Goal: Book appointment/travel/reservation

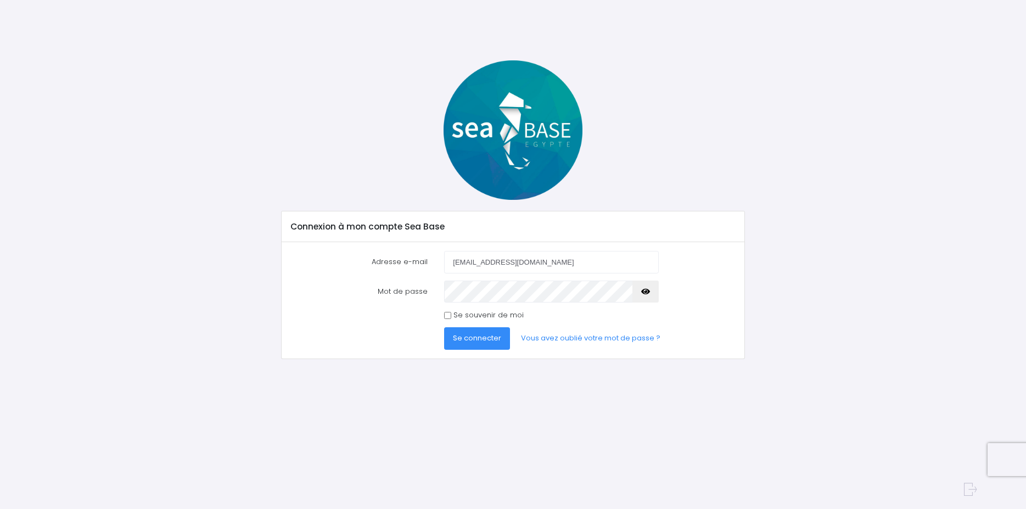
click at [646, 292] on icon "button" at bounding box center [645, 292] width 9 height 0
click at [449, 315] on input "Se souvenir de moi" at bounding box center [447, 315] width 7 height 7
checkbox input "true"
click at [469, 341] on span "Se connecter" at bounding box center [477, 338] width 48 height 10
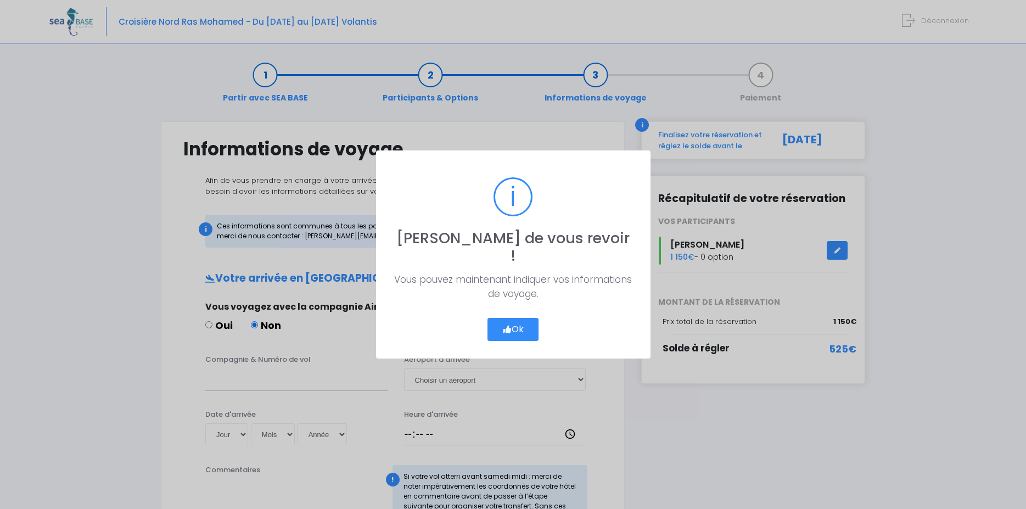
click at [520, 320] on button "Ok" at bounding box center [514, 329] width 52 height 23
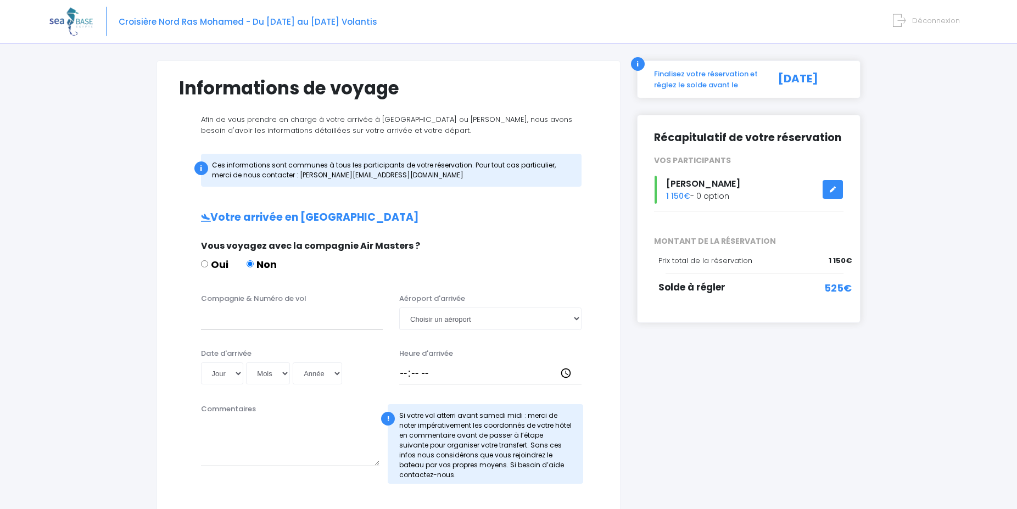
scroll to position [112, 0]
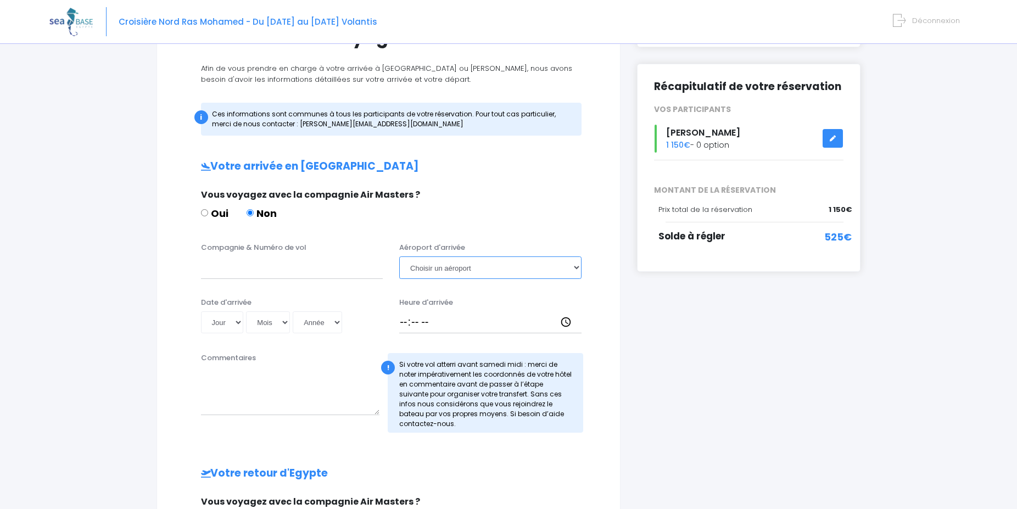
click at [399, 256] on select "Choisir un aéroport [GEOGRAPHIC_DATA][PERSON_NAME]" at bounding box center [490, 267] width 182 height 22
select select "Hurghada"
click option "Hurghada" at bounding box center [0, 0] width 0 height 0
click at [477, 192] on div "Vous voyagez avec la compagnie Air Masters ?" at bounding box center [387, 194] width 372 height 13
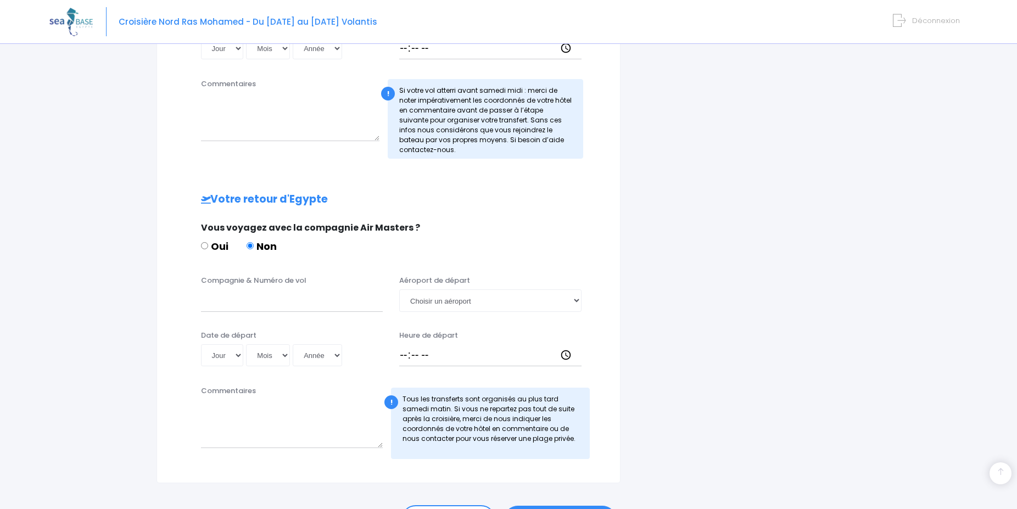
scroll to position [448, 0]
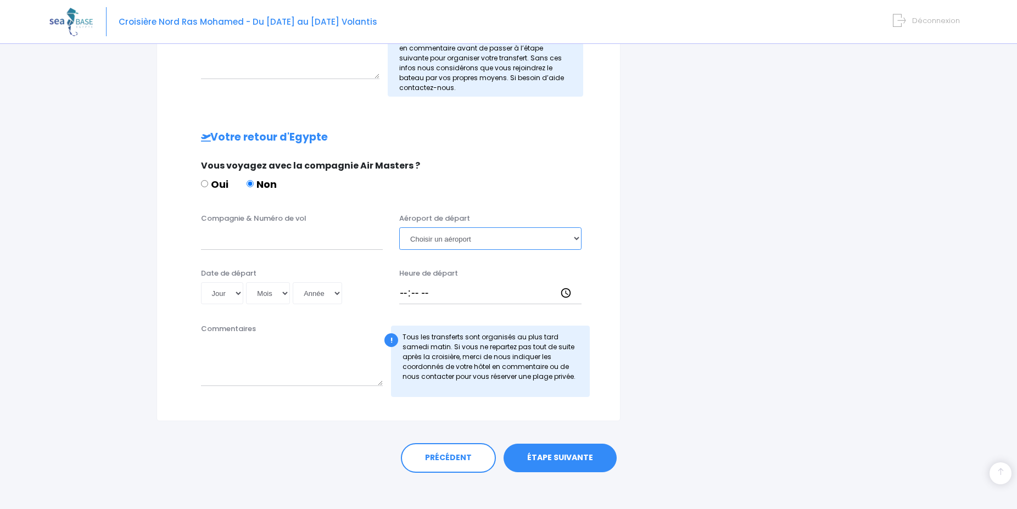
click at [399, 227] on select "Choisir un aéroport [GEOGRAPHIC_DATA][PERSON_NAME]" at bounding box center [490, 238] width 182 height 22
select select "Hurghada"
click option "Hurghada" at bounding box center [0, 0] width 0 height 0
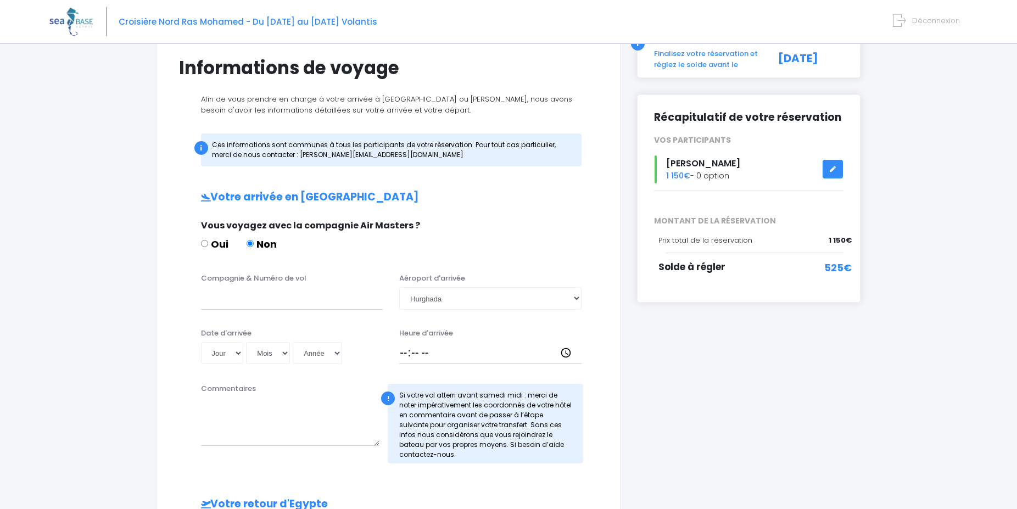
scroll to position [112, 0]
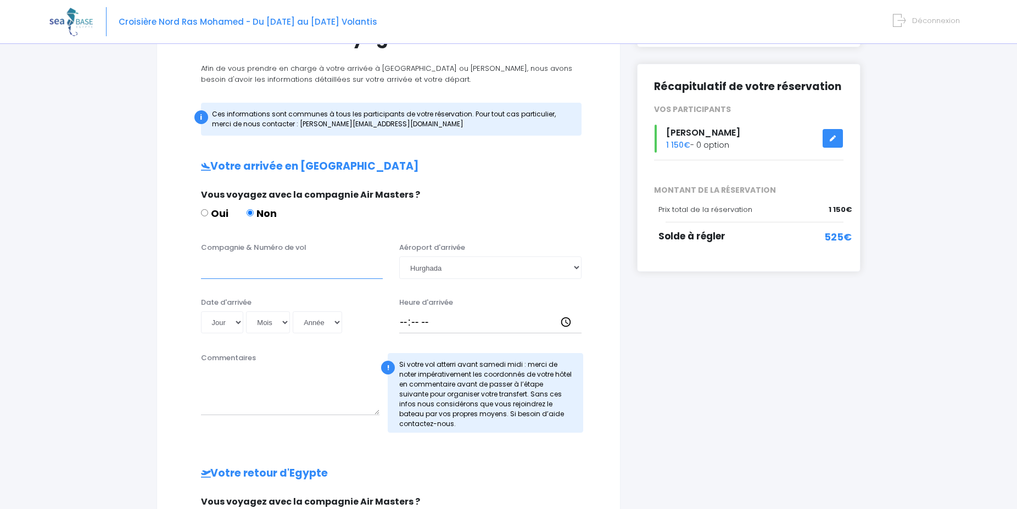
click at [274, 269] on input "Compagnie & Numéro de vol" at bounding box center [292, 267] width 182 height 22
paste input "EJU4657"
type input "Easy Jet EJU4657"
click at [201, 311] on select "Jour 01 02 03 04 05 06 07 08 09 10 11 12 13 14 15 16 17 18 19 20 21 22 23 24 25…" at bounding box center [222, 322] width 43 height 22
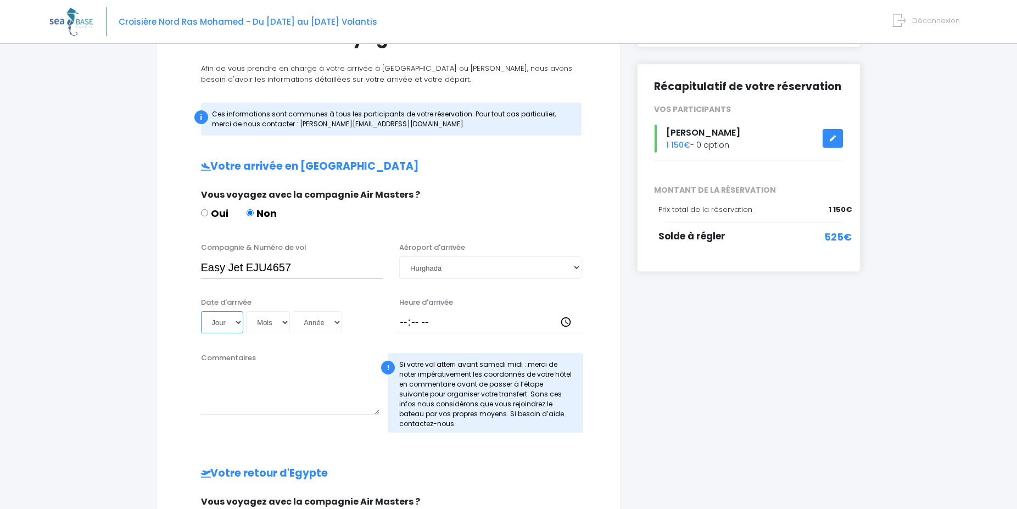
select select "25"
click option "25" at bounding box center [0, 0] width 0 height 0
click at [246, 311] on select "Mois 01 02 03 04 05 06 07 08 09 10 11 12" at bounding box center [268, 322] width 44 height 22
select select "10"
click option "10" at bounding box center [0, 0] width 0 height 0
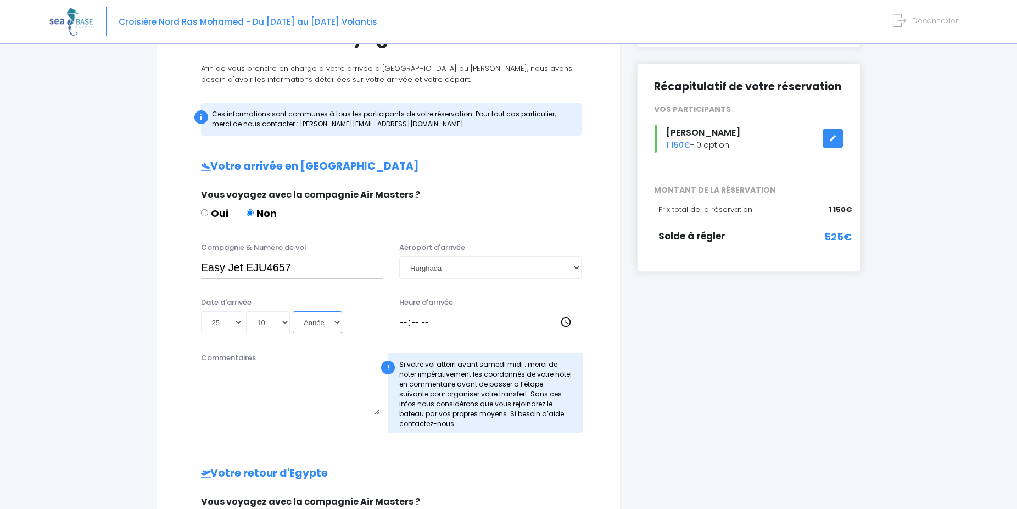
click at [293, 311] on select "Année 2045 2044 2043 2042 2041 2040 2039 2038 2037 2036 2035 2034 2033 2032 203…" at bounding box center [317, 322] width 49 height 22
select select "2025"
click option "2025" at bounding box center [0, 0] width 0 height 0
type input "[DATE]"
click at [406, 323] on input "Heure d'arrivée" at bounding box center [490, 322] width 182 height 22
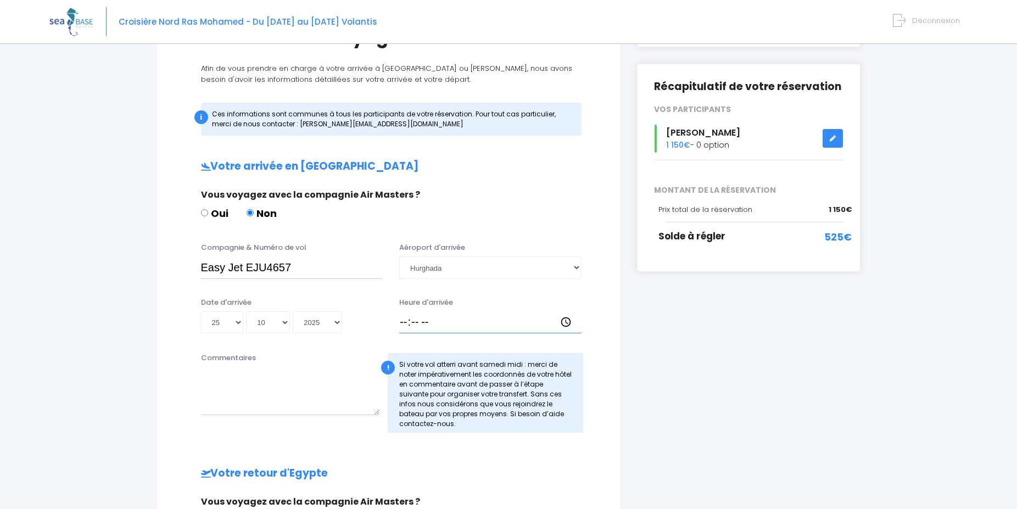
type input "18:00"
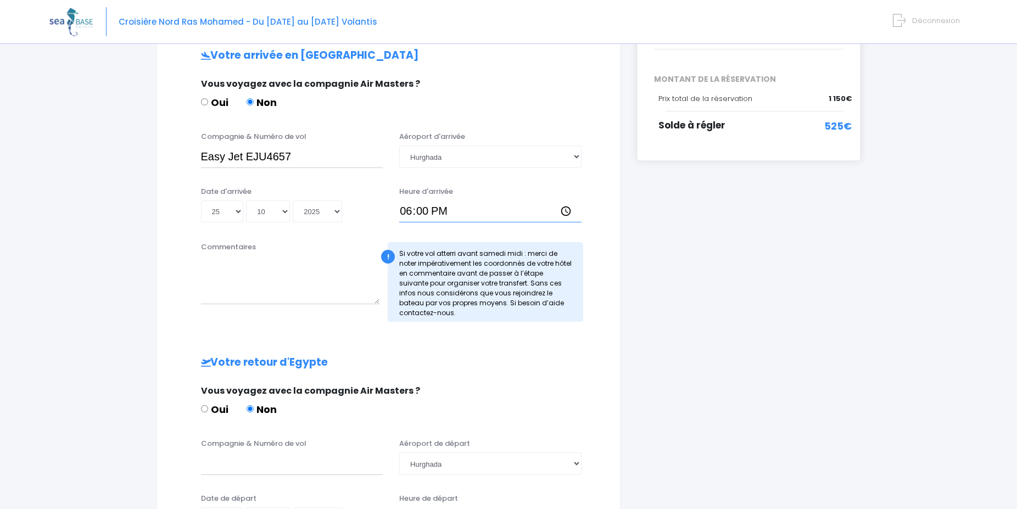
scroll to position [224, 0]
click at [470, 322] on div "Commentaires ! Si votre vol atterri avant [DATE] midi : merci de noter impérati…" at bounding box center [388, 284] width 435 height 87
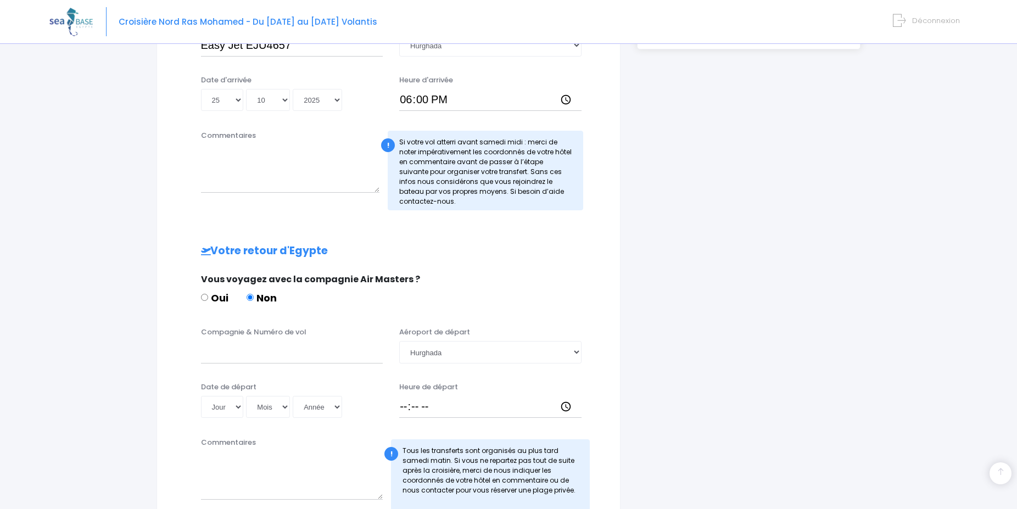
scroll to position [336, 0]
click at [236, 350] on input "Compagnie & Numéro de vol" at bounding box center [292, 350] width 182 height 22
paste input "EJU4692"
type input "Easy Jet EJU4692"
click at [201, 394] on select "Jour 01 02 03 04 05 06 07 08 09 10 11 12 13 14 15 16 17 18 19 20 21 22 23 24 25…" at bounding box center [222, 405] width 43 height 22
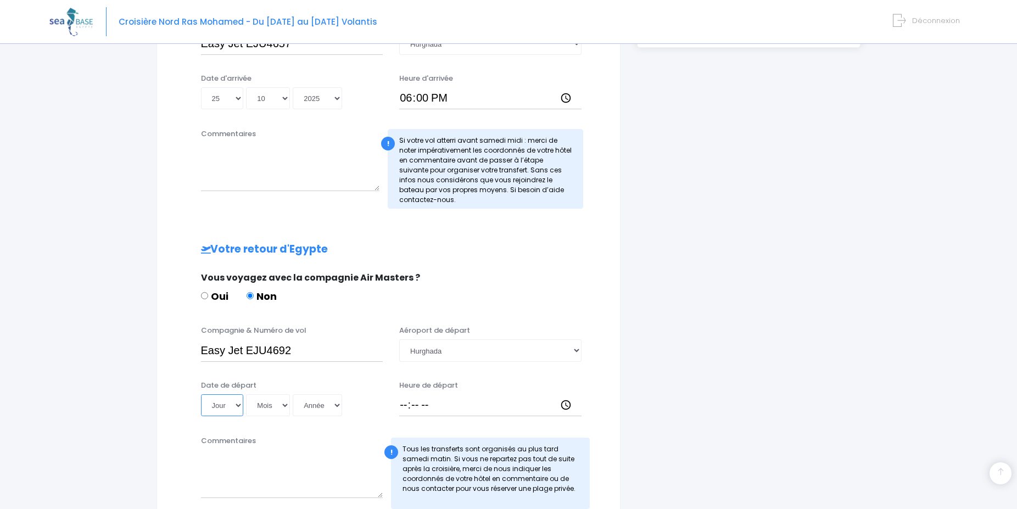
select select "01"
click option "01" at bounding box center [0, 0] width 0 height 0
click at [246, 394] on select "Mois 01 02 03 04 05 06 07 08 09 10 11 12" at bounding box center [268, 405] width 44 height 22
select select "11"
click option "11" at bounding box center [0, 0] width 0 height 0
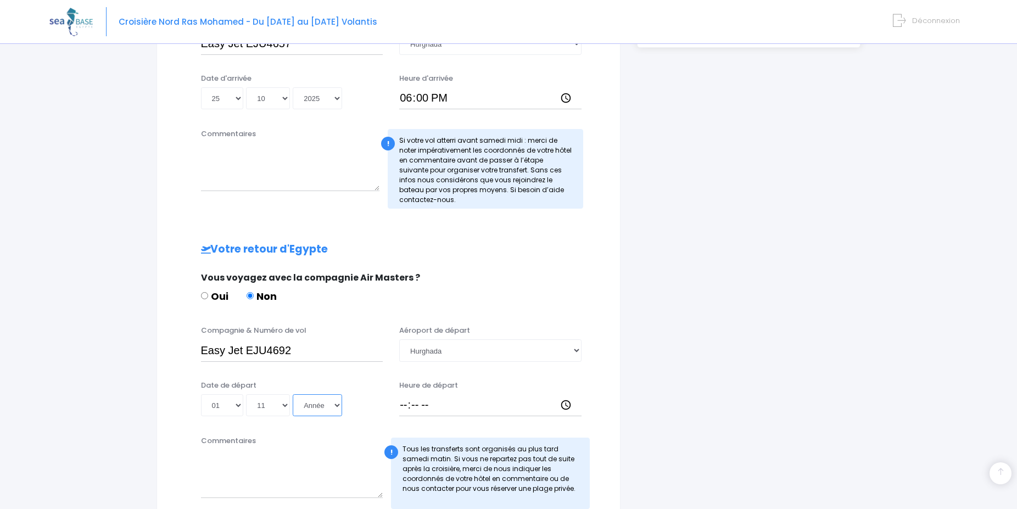
click at [293, 394] on select "Année 2045 2044 2043 2042 2041 2040 2039 2038 2037 2036 2035 2034 2033 2032 203…" at bounding box center [317, 405] width 49 height 22
select select "2025"
click option "2025" at bounding box center [0, 0] width 0 height 0
type input "[DATE]"
click at [403, 404] on input "Heure de départ" at bounding box center [490, 405] width 182 height 22
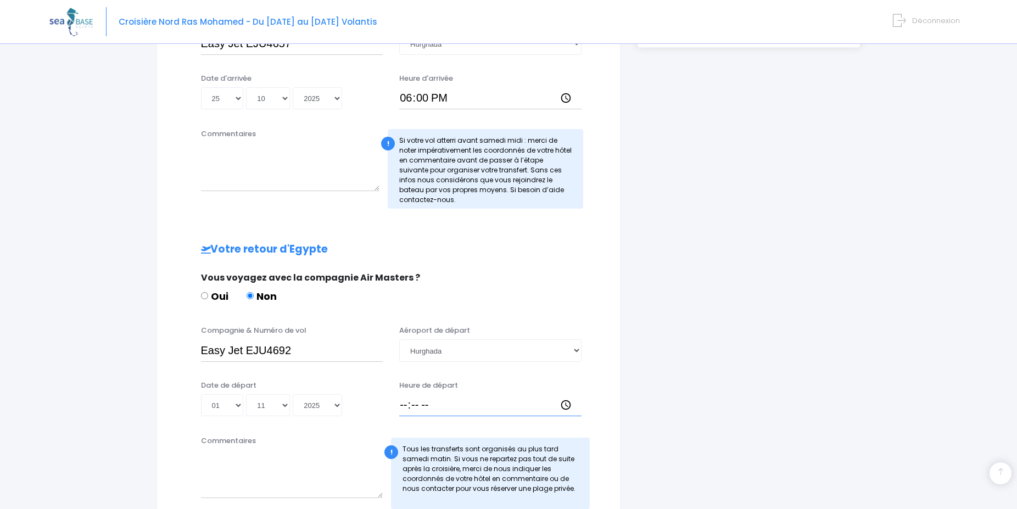
type input "18:10"
click at [529, 284] on div "Vous voyagez avec la compagnie Air Masters ? Oui Non" at bounding box center [387, 292] width 389 height 43
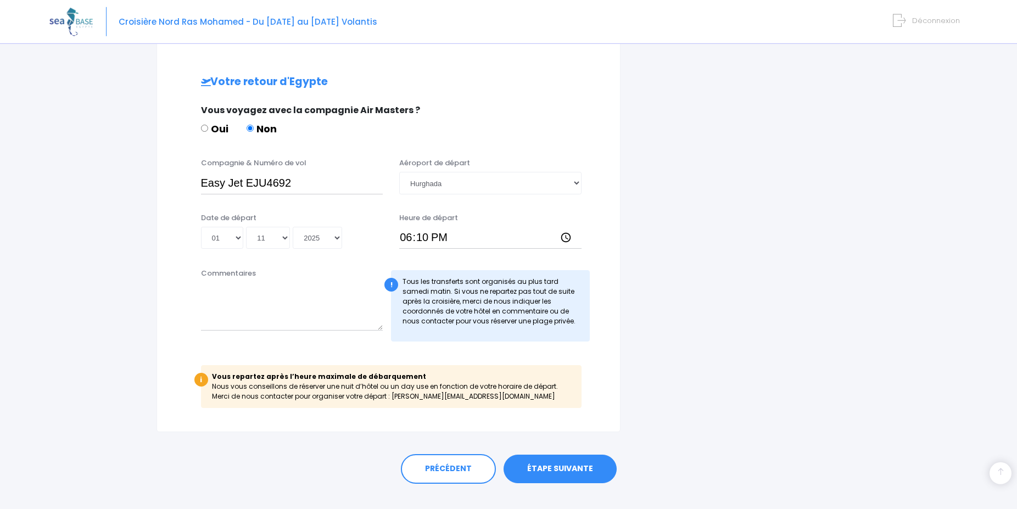
scroll to position [504, 0]
click at [310, 312] on textarea "Commentaires" at bounding box center [292, 306] width 182 height 48
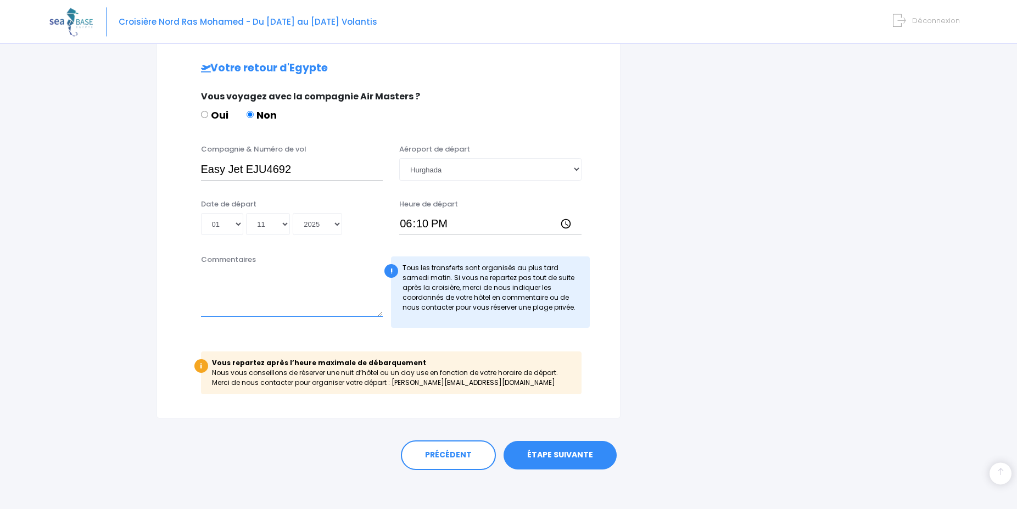
scroll to position [522, 0]
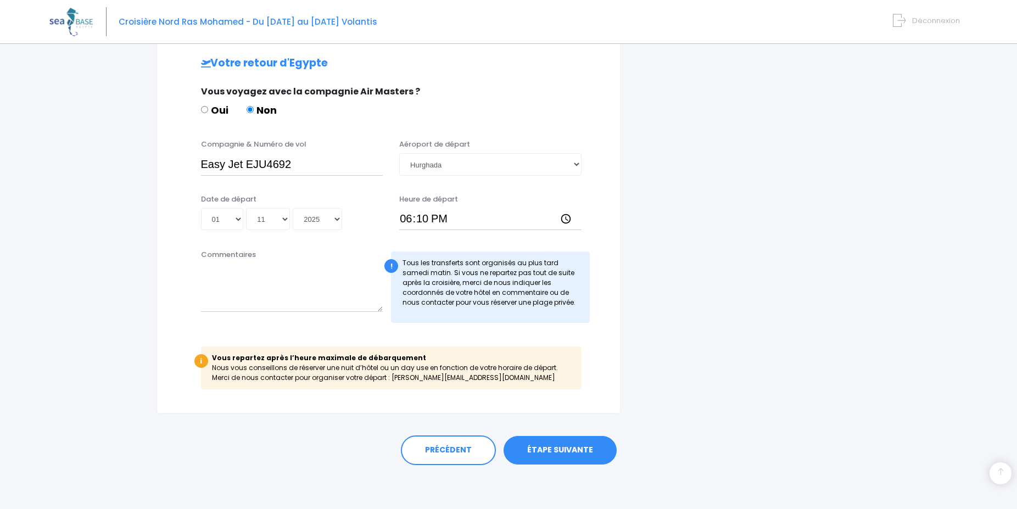
drag, startPoint x: 480, startPoint y: 379, endPoint x: 390, endPoint y: 379, distance: 90.1
click at [390, 379] on div "i Vous repartez après l’heure maximale de débarquement Nous vous conseillons de…" at bounding box center [391, 367] width 381 height 43
copy div "[PERSON_NAME][EMAIL_ADDRESS][DOMAIN_NAME]"
click at [564, 446] on link "ÉTAPE SUIVANTE" at bounding box center [560, 450] width 113 height 29
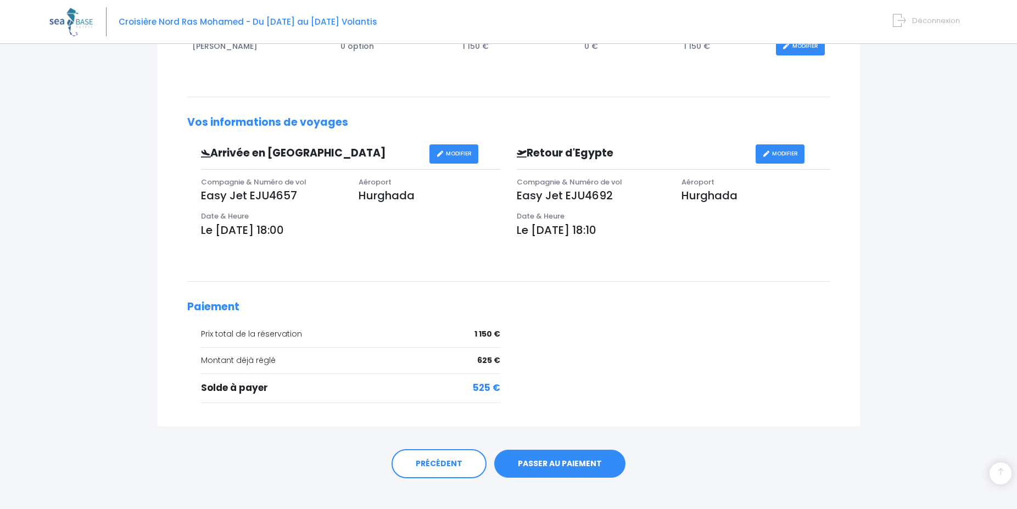
scroll to position [264, 0]
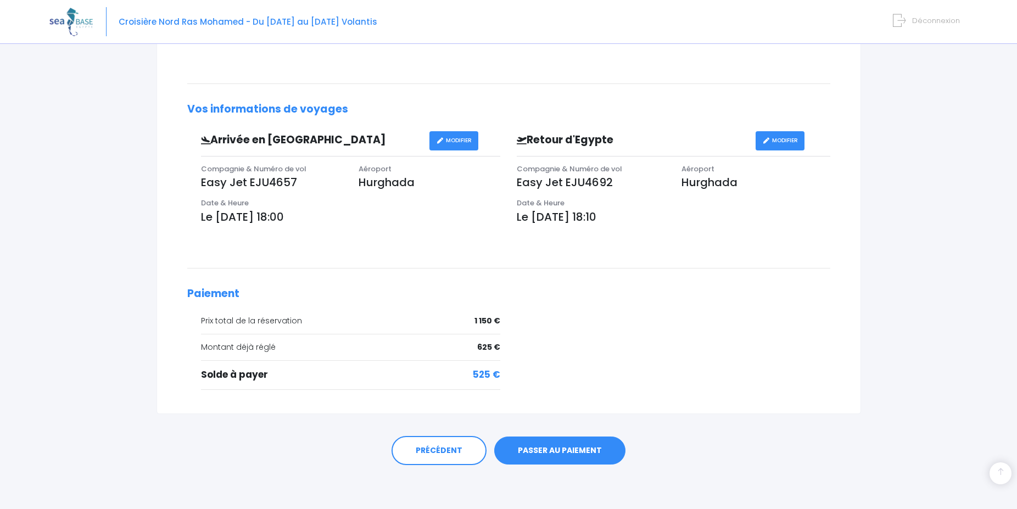
click at [566, 448] on link "PASSER AU PAIEMENT" at bounding box center [559, 451] width 131 height 29
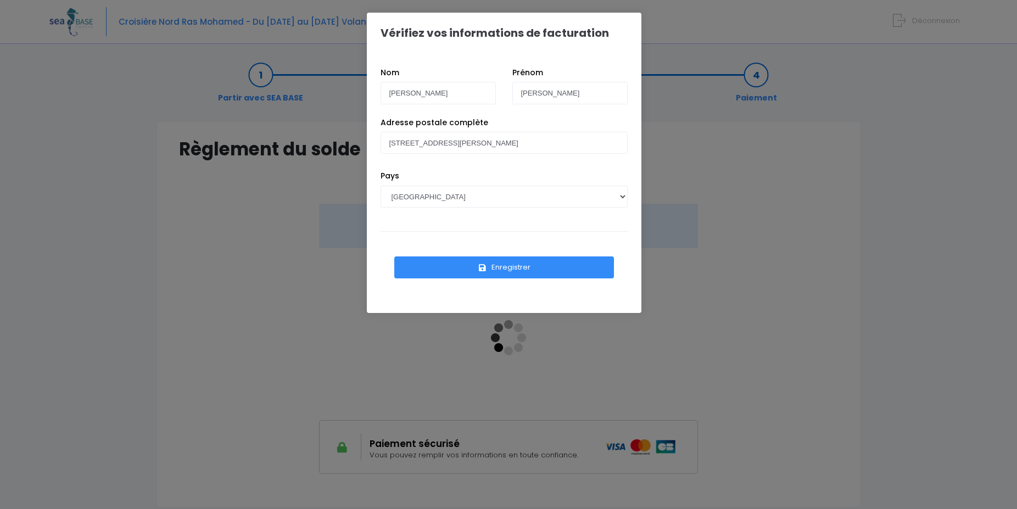
click at [504, 265] on button "Enregistrer" at bounding box center [504, 267] width 220 height 22
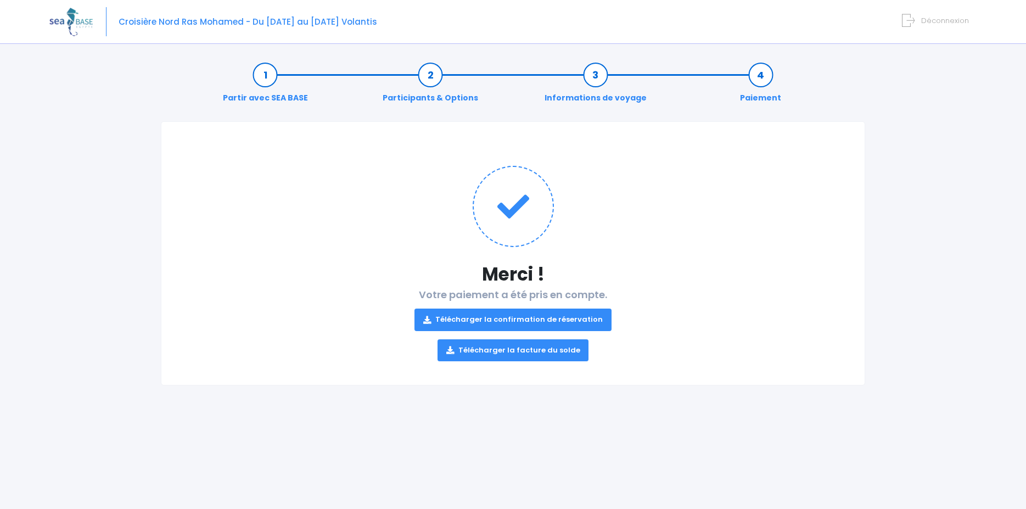
click at [526, 315] on link "Télécharger la confirmation de réservation" at bounding box center [513, 320] width 197 height 22
